Goal: Task Accomplishment & Management: Use online tool/utility

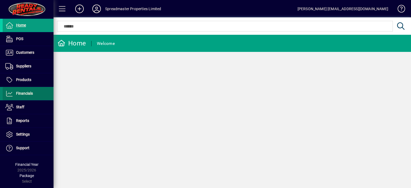
click at [29, 92] on span "Financials" at bounding box center [24, 93] width 17 height 4
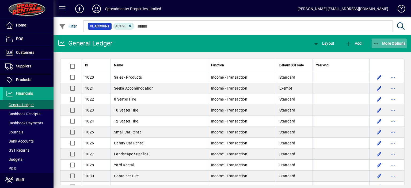
click at [381, 42] on span "More Options" at bounding box center [389, 43] width 33 height 4
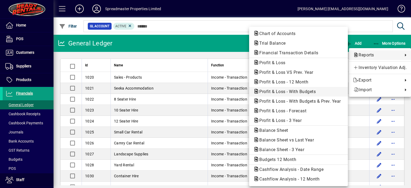
click at [296, 90] on span "Profit & Loss - With Budgets" at bounding box center [285, 91] width 65 height 5
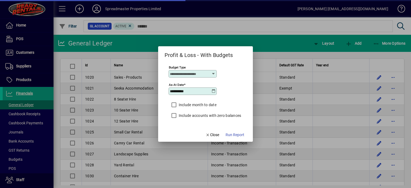
type input "****"
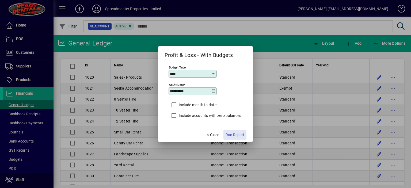
click at [233, 135] on span "Run Report" at bounding box center [235, 135] width 19 height 6
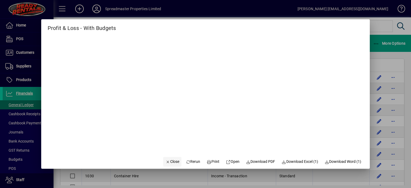
click at [167, 162] on span "Close" at bounding box center [172, 162] width 14 height 6
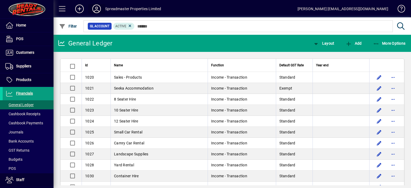
click at [97, 10] on icon at bounding box center [96, 9] width 11 height 9
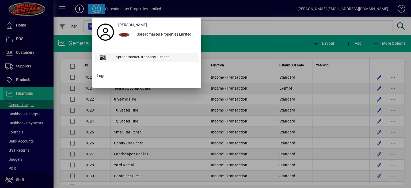
click at [131, 57] on div "Spreadmaster Transport Limited" at bounding box center [155, 58] width 87 height 10
